Goal: Task Accomplishment & Management: Use online tool/utility

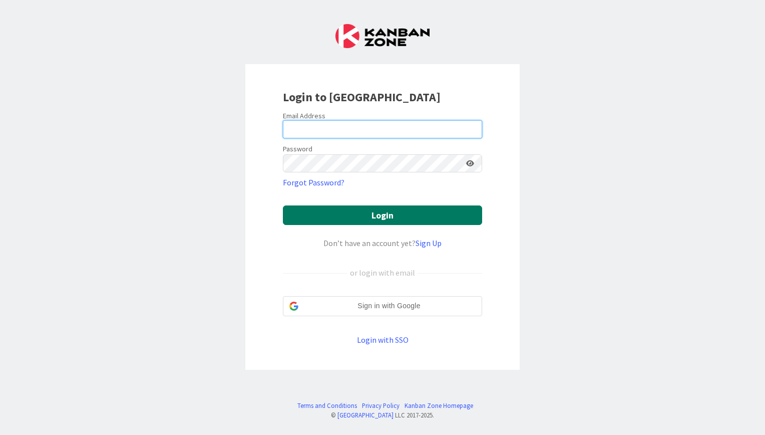
type input "[EMAIL_ADDRESS][DOMAIN_NAME]"
click at [346, 217] on button "Login" at bounding box center [382, 215] width 199 height 20
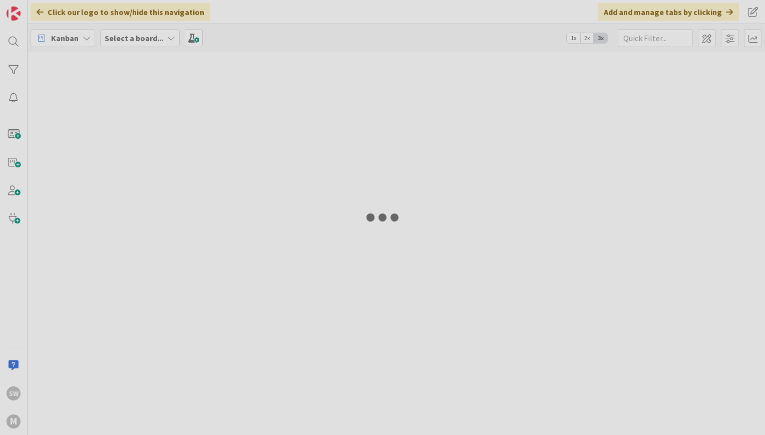
type input "[PERSON_NAME]"
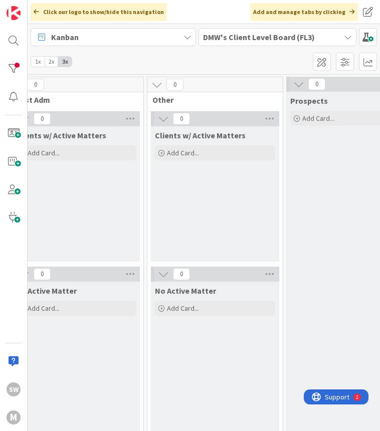
scroll to position [0, 949]
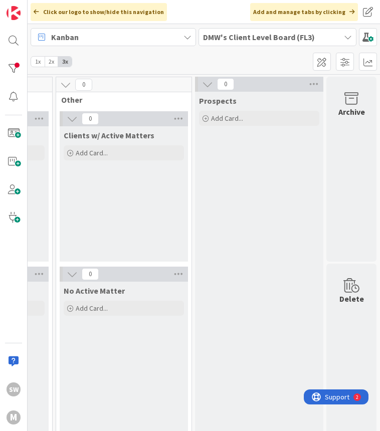
click at [186, 43] on div "Kanban" at bounding box center [113, 37] width 165 height 18
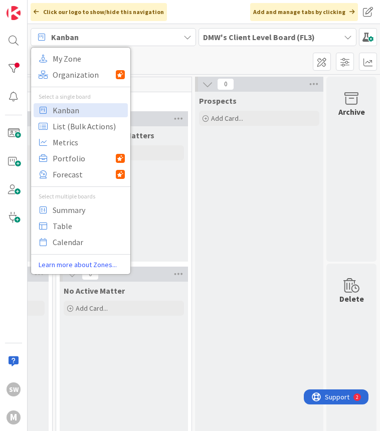
click at [300, 44] on div "DMW's Client Level Board (FL3)" at bounding box center [277, 37] width 158 height 18
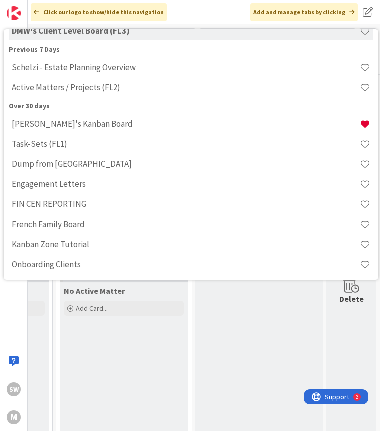
scroll to position [0, 0]
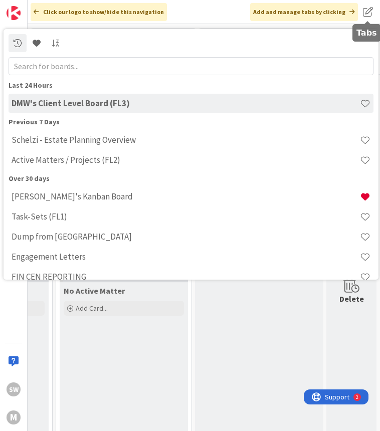
click at [374, 22] on div "Click our logo to show/hide this navigation Add and manage tabs by clicking" at bounding box center [204, 12] width 352 height 24
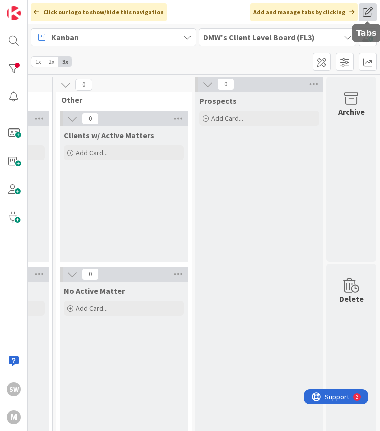
click at [371, 13] on span at bounding box center [368, 12] width 18 height 18
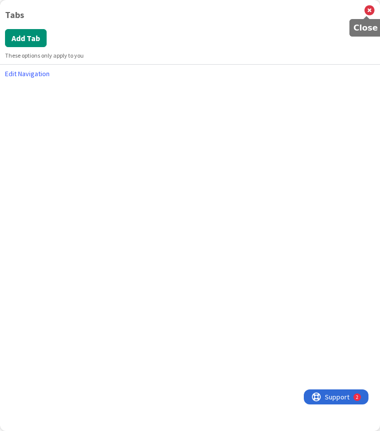
click at [371, 13] on icon at bounding box center [369, 10] width 10 height 11
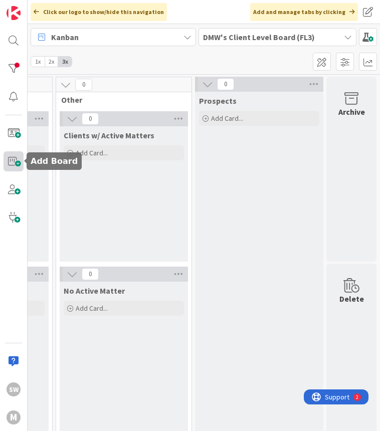
click at [14, 159] on span at bounding box center [14, 161] width 20 height 20
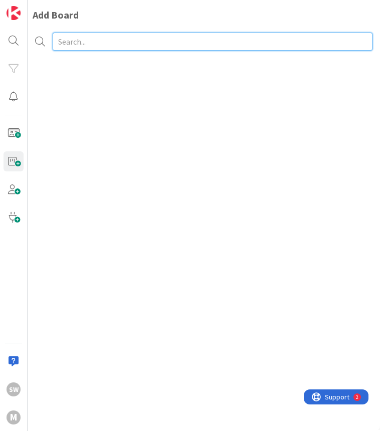
click at [93, 43] on input "text" at bounding box center [212, 42] width 319 height 18
type input "[PERSON_NAME]'s Kanban Board 2"
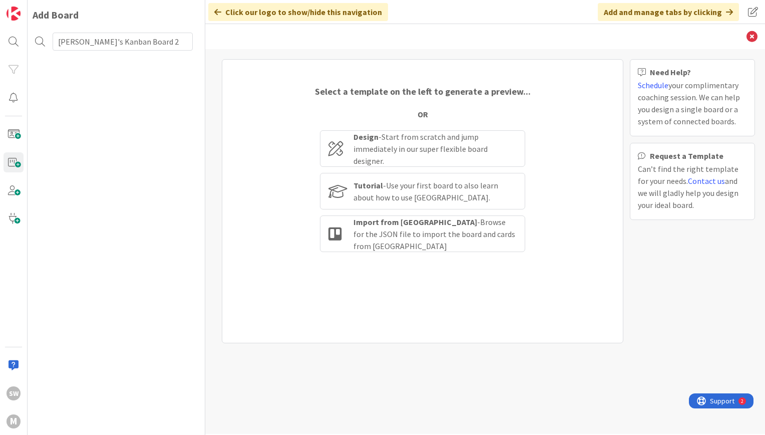
click at [141, 177] on div "Add Board [PERSON_NAME]'s Kanban Board 2" at bounding box center [117, 217] width 178 height 435
click at [431, 158] on div "Design - Start from scratch and jump immediately in our super flexible board de…" at bounding box center [435, 149] width 163 height 36
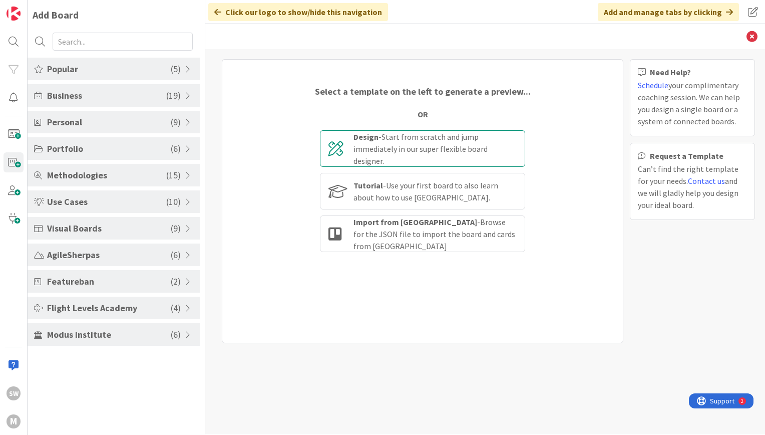
click at [378, 133] on div "Design - Start from scratch and jump immediately in our super flexible board de…" at bounding box center [422, 148] width 205 height 37
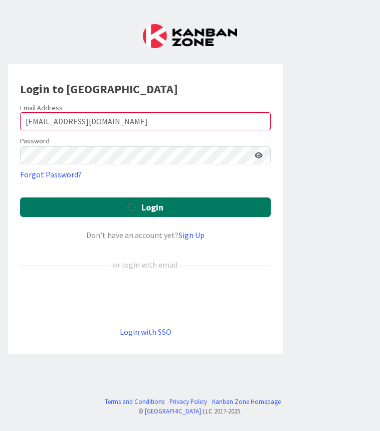
click at [131, 212] on span "submit" at bounding box center [131, 207] width 9 height 12
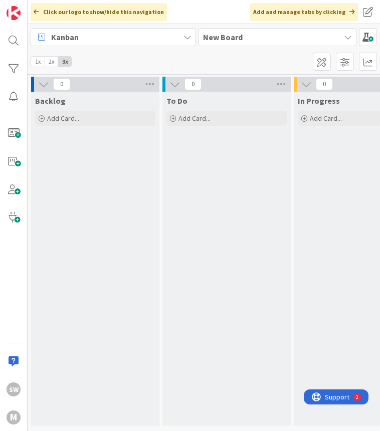
click at [181, 97] on span "To Do" at bounding box center [176, 101] width 21 height 10
click at [190, 97] on div "To Do" at bounding box center [226, 101] width 120 height 10
click at [280, 84] on icon at bounding box center [280, 84] width 13 height 15
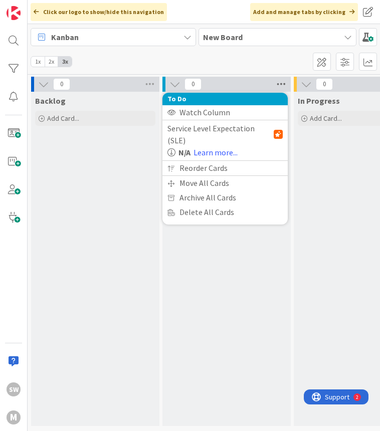
click at [281, 79] on icon at bounding box center [280, 84] width 13 height 15
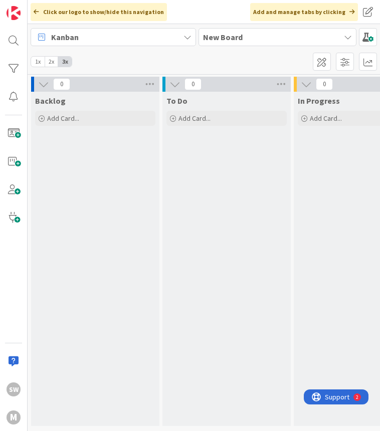
click at [206, 101] on div "To Do" at bounding box center [226, 101] width 120 height 10
click at [286, 80] on icon at bounding box center [280, 84] width 13 height 15
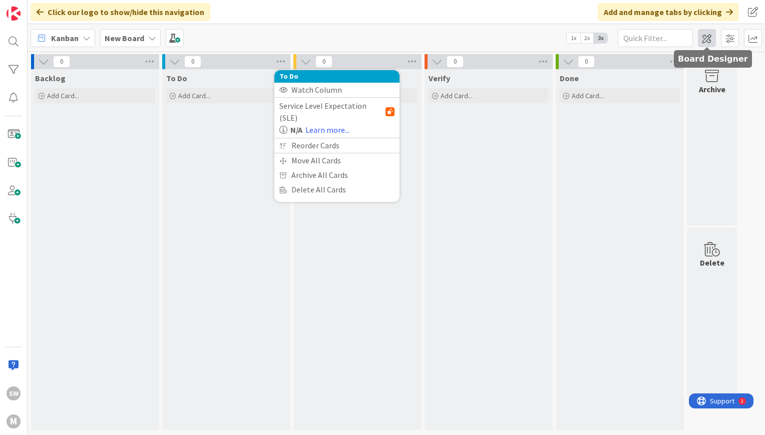
click at [379, 39] on span at bounding box center [707, 38] width 18 height 18
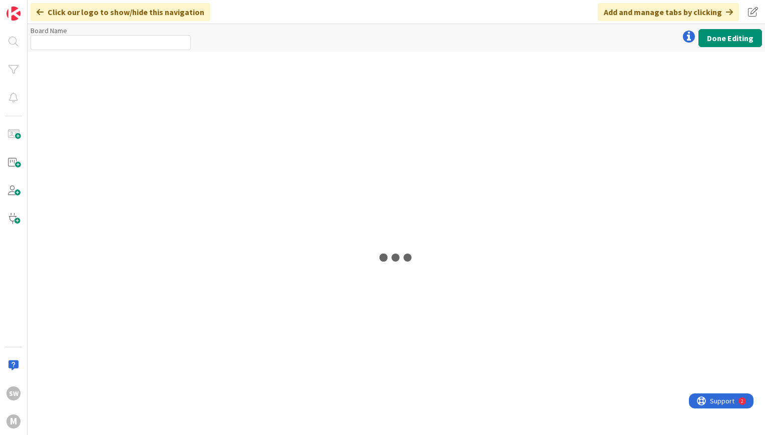
type input "New Board"
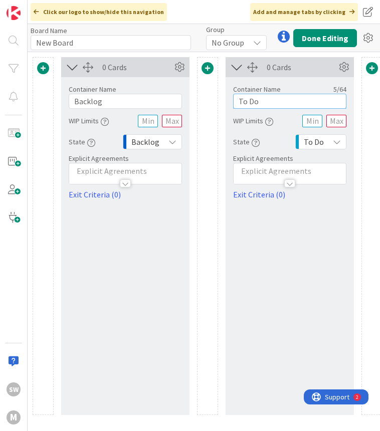
drag, startPoint x: 258, startPoint y: 102, endPoint x: 230, endPoint y: 102, distance: 28.0
click at [230, 102] on div "Container Name 5 / 64 To Do WIP Limits State To Do Explicit Agreements Exit Cri…" at bounding box center [289, 138] width 128 height 123
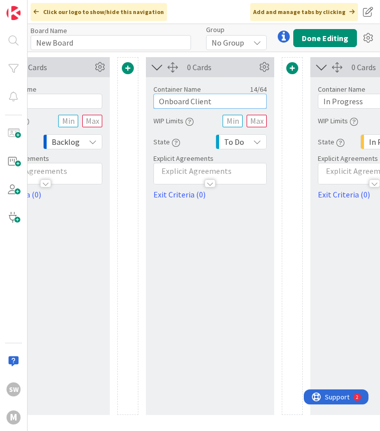
scroll to position [0, 89]
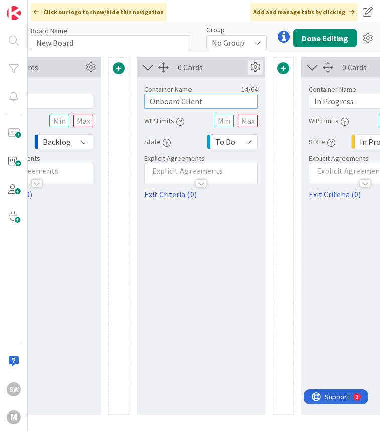
type input "Onboard Client"
click at [256, 66] on icon at bounding box center [254, 67] width 15 height 15
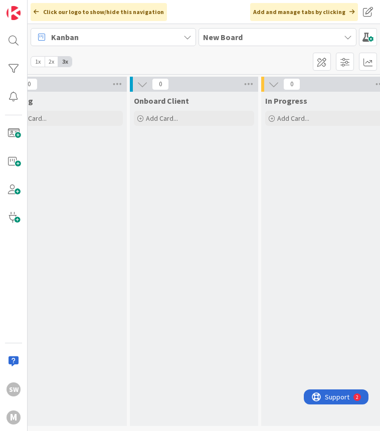
scroll to position [0, 33]
click at [179, 103] on span "Onboard Client" at bounding box center [160, 101] width 55 height 10
click at [294, 103] on span "In Progress" at bounding box center [285, 101] width 42 height 10
click at [185, 100] on span "Onboard Client" at bounding box center [160, 101] width 55 height 10
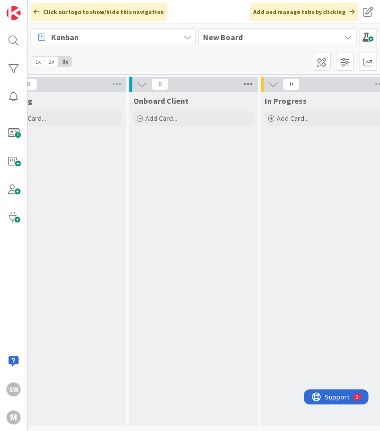
drag, startPoint x: 185, startPoint y: 100, endPoint x: 253, endPoint y: 79, distance: 71.3
click at [253, 79] on icon at bounding box center [247, 84] width 13 height 15
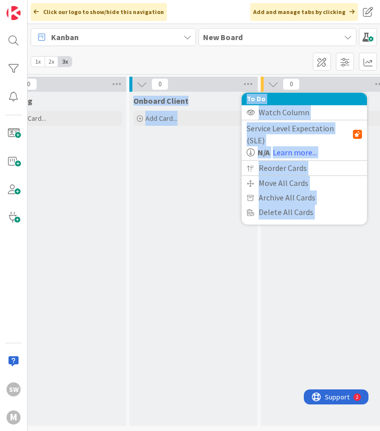
drag, startPoint x: 253, startPoint y: 79, endPoint x: 187, endPoint y: 157, distance: 101.9
click at [187, 157] on div "0 To Do Watch Column Service Level Expectation (SLE) N/A Learn more... Reorder …" at bounding box center [193, 251] width 128 height 349
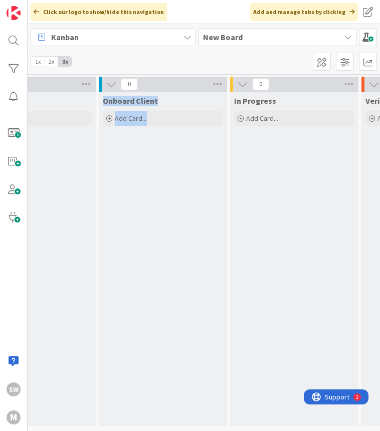
scroll to position [0, 82]
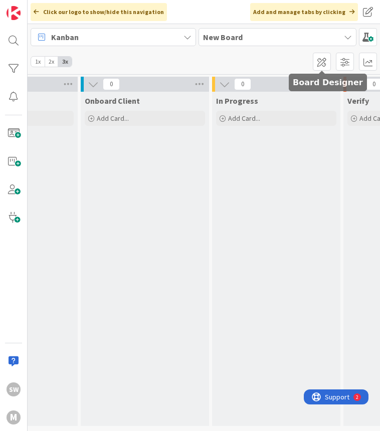
click at [332, 58] on div at bounding box center [344, 62] width 64 height 18
click at [324, 58] on span at bounding box center [321, 62] width 18 height 18
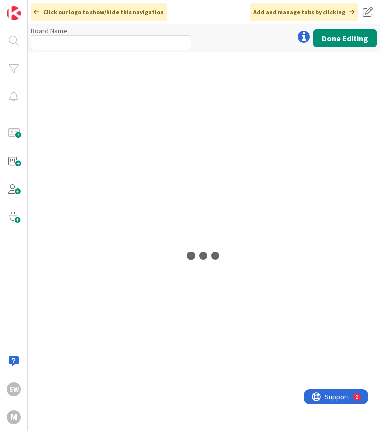
type input "New Board"
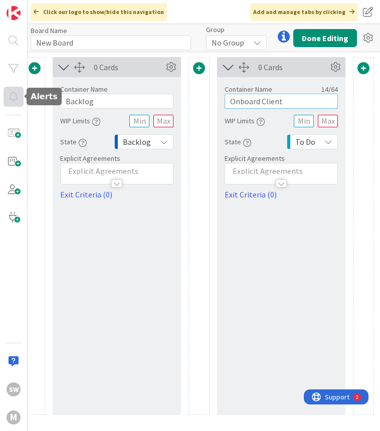
drag, startPoint x: 142, startPoint y: 97, endPoint x: 14, endPoint y: 94, distance: 127.7
click at [14, 94] on div "SW M Click our logo to show/hide this navigation Add and manage tabs by clickin…" at bounding box center [190, 215] width 380 height 431
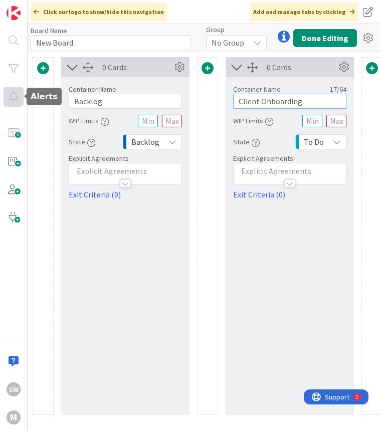
type input "Client Onboarding"
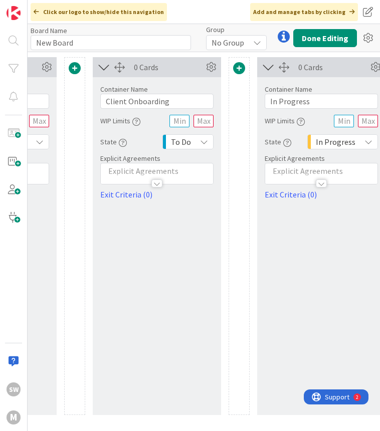
scroll to position [0, 133]
drag, startPoint x: 308, startPoint y: 103, endPoint x: 252, endPoint y: 99, distance: 56.3
click at [252, 99] on div "0 Cards Container Name 7 / 64 Backlog WIP Limits State Backlog Explicit Agreeme…" at bounding box center [320, 236] width 842 height 358
type input "Draft"
drag, startPoint x: 178, startPoint y: 102, endPoint x: 69, endPoint y: 98, distance: 109.2
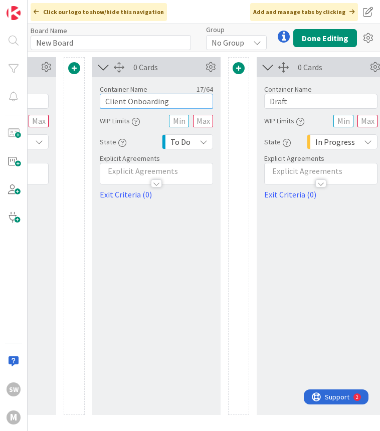
click at [69, 98] on div "0 Cards Container Name 7 / 64 Backlog WIP Limits State Backlog Explicit Agreeme…" at bounding box center [320, 236] width 842 height 358
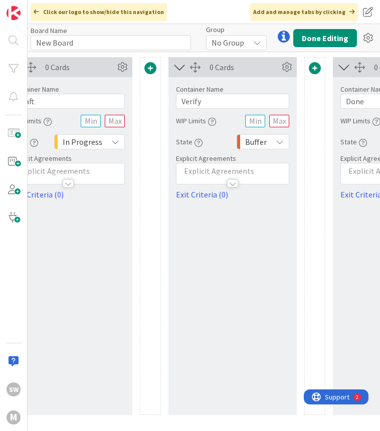
scroll to position [0, 390]
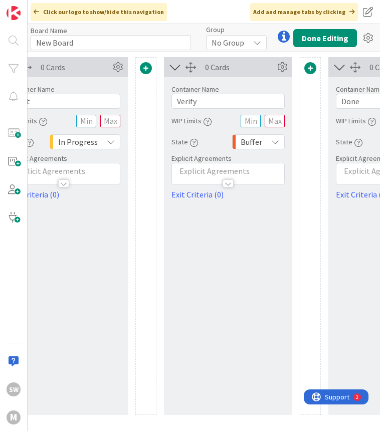
type input "Onboard Client"
drag, startPoint x: 208, startPoint y: 105, endPoint x: 162, endPoint y: 94, distance: 47.0
click at [162, 94] on div "0 Cards Container Name 7 / 64 Backlog WIP Limits State Backlog Explicit Agreeme…" at bounding box center [63, 236] width 842 height 358
type input "Deliver to Client"
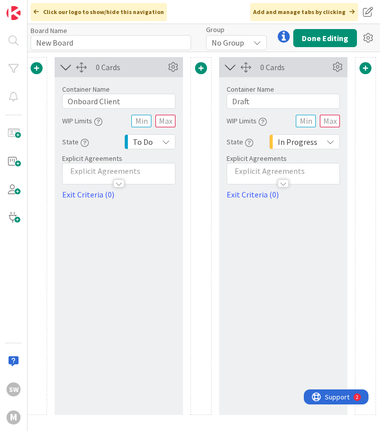
scroll to position [0, 170]
